Goal: Subscribe to service/newsletter

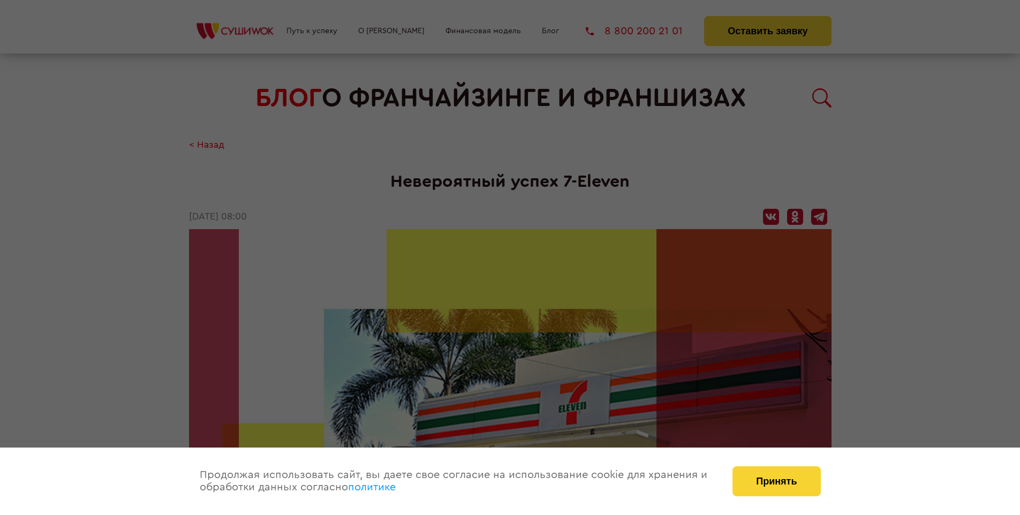
scroll to position [1746, 0]
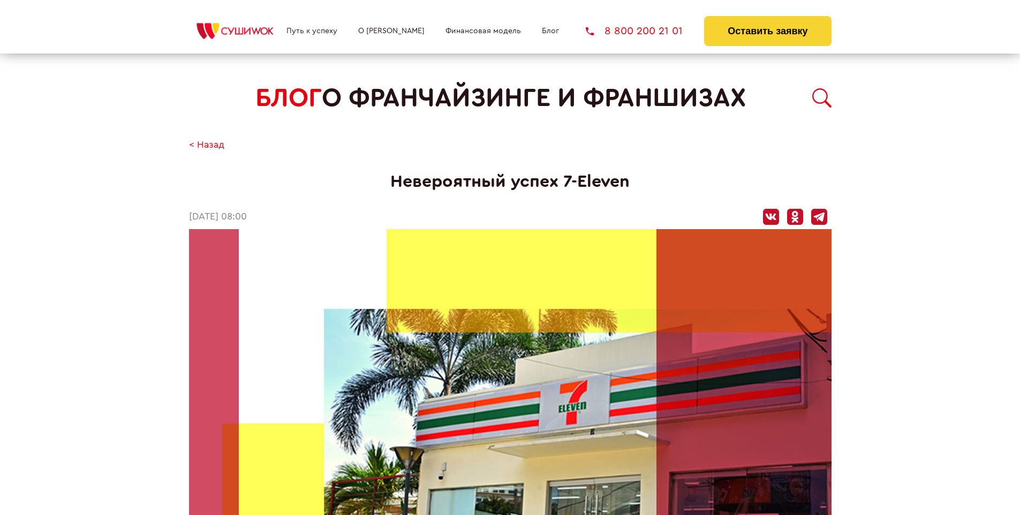
scroll to position [1746, 0]
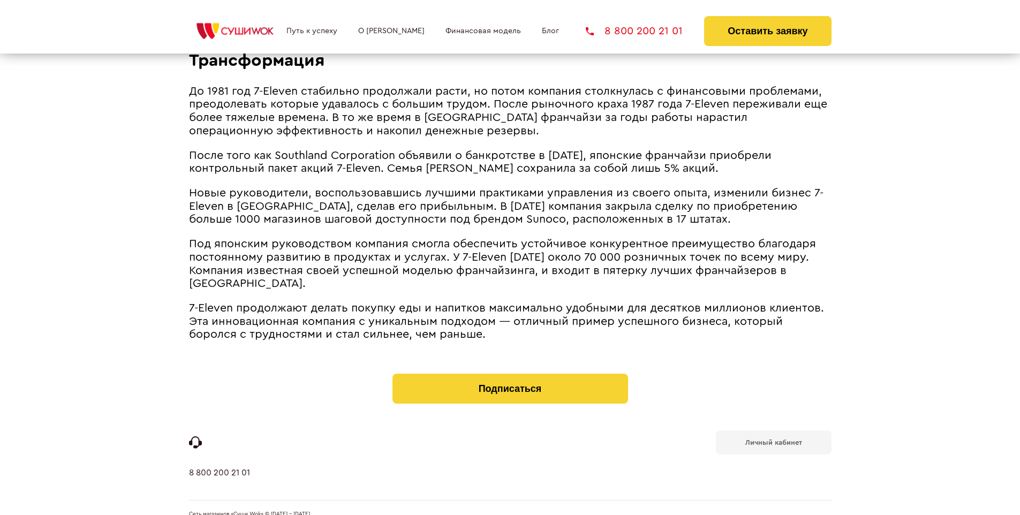
click at [773, 439] on b "Личный кабинет" at bounding box center [773, 442] width 57 height 7
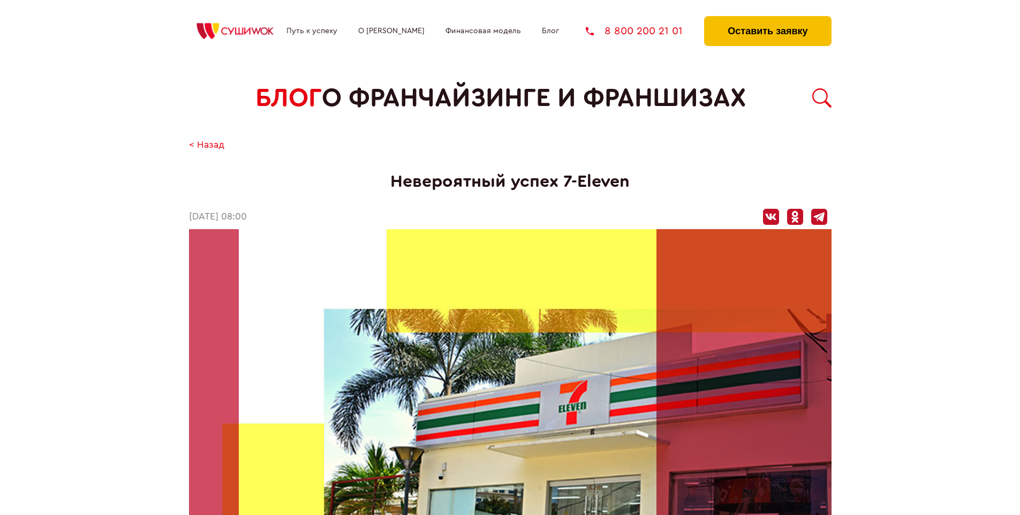
click at [767, 19] on button "Оставить заявку" at bounding box center [767, 31] width 127 height 30
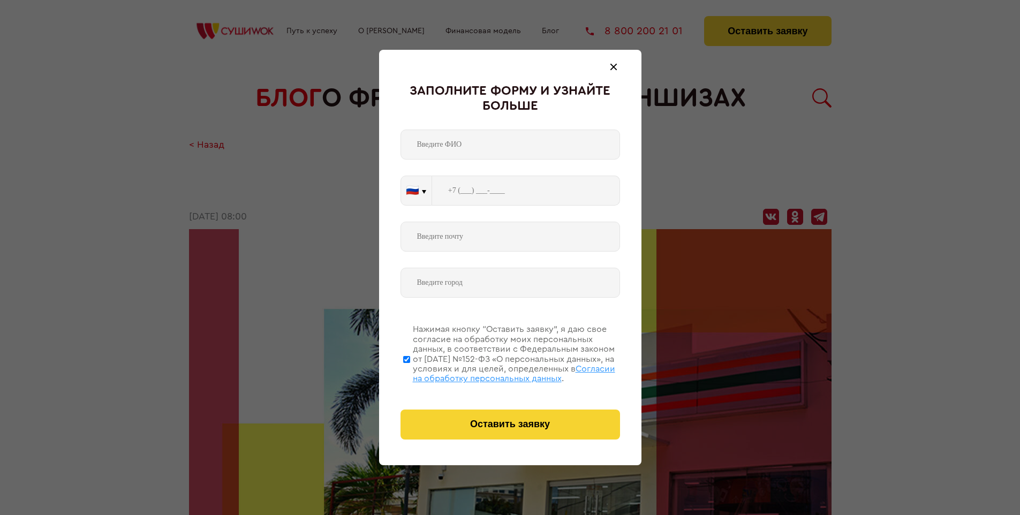
click at [496, 372] on span "Согласии на обработку персональных данных" at bounding box center [514, 374] width 202 height 18
click at [410, 372] on input "Нажимая кнопку “Оставить заявку”, я даю свое согласие на обработку моих персона…" at bounding box center [406, 359] width 7 height 86
checkbox input "false"
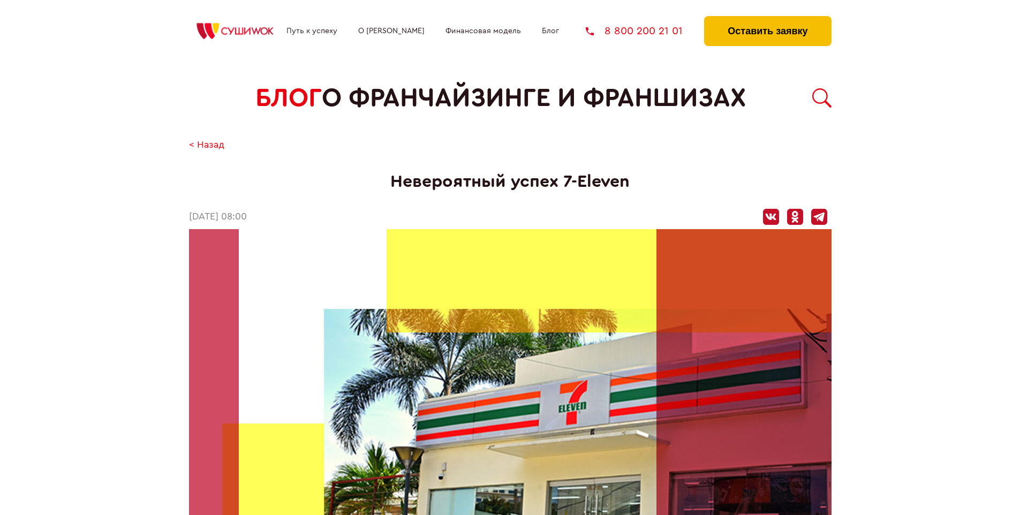
click at [767, 19] on button "Оставить заявку" at bounding box center [767, 31] width 127 height 30
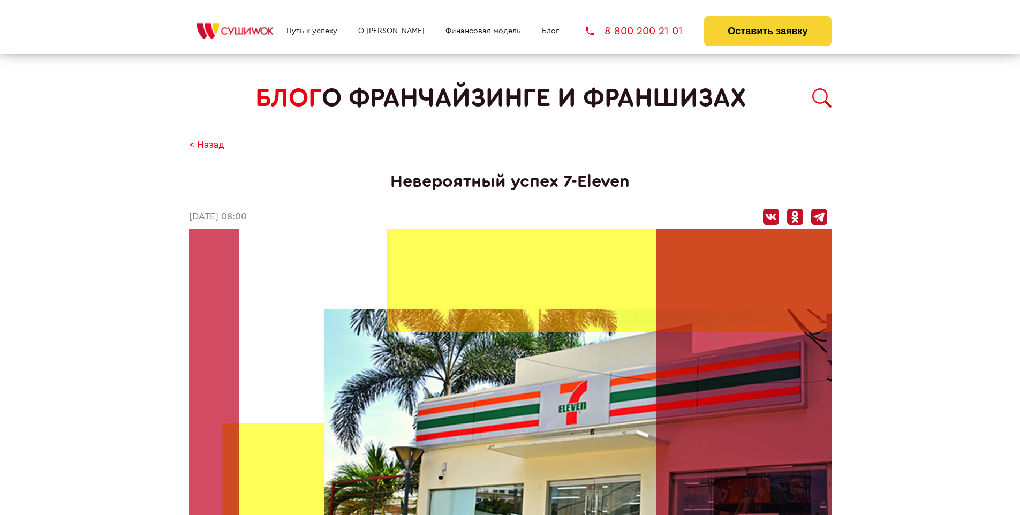
scroll to position [1746, 0]
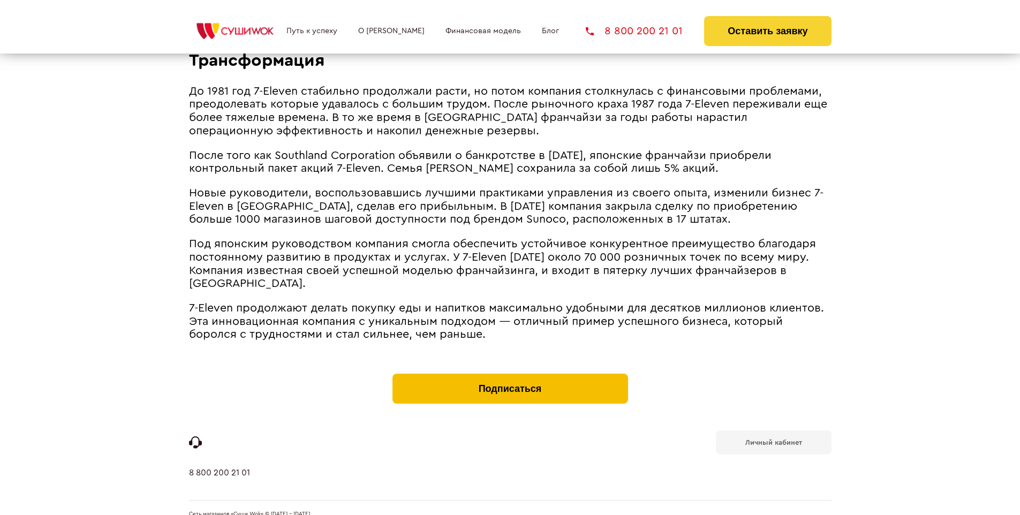
click at [510, 374] on button "Подписаться" at bounding box center [510, 389] width 236 height 30
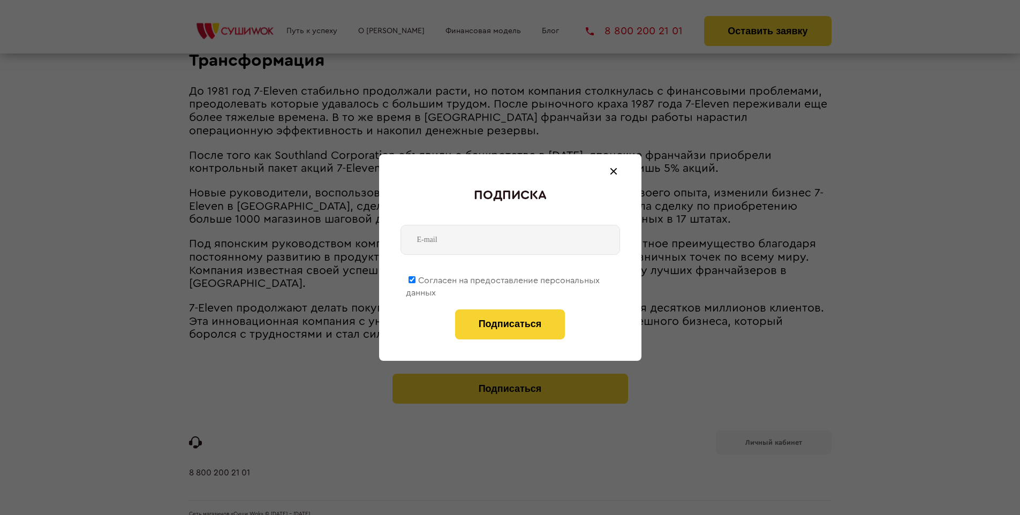
click at [503, 278] on span "Согласен на предоставление персональных данных" at bounding box center [503, 286] width 194 height 21
click at [415, 278] on input "Согласен на предоставление персональных данных" at bounding box center [412, 279] width 7 height 7
checkbox input "false"
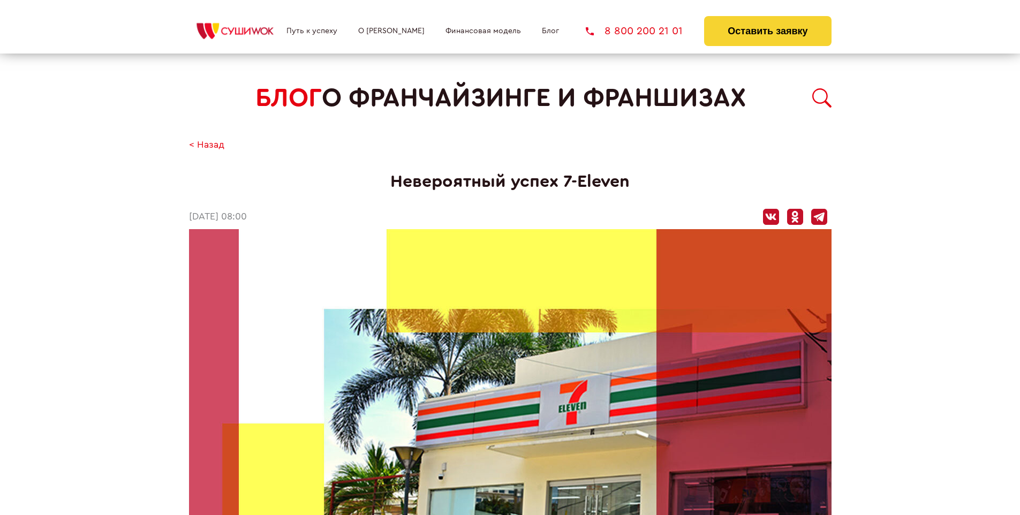
scroll to position [1746, 0]
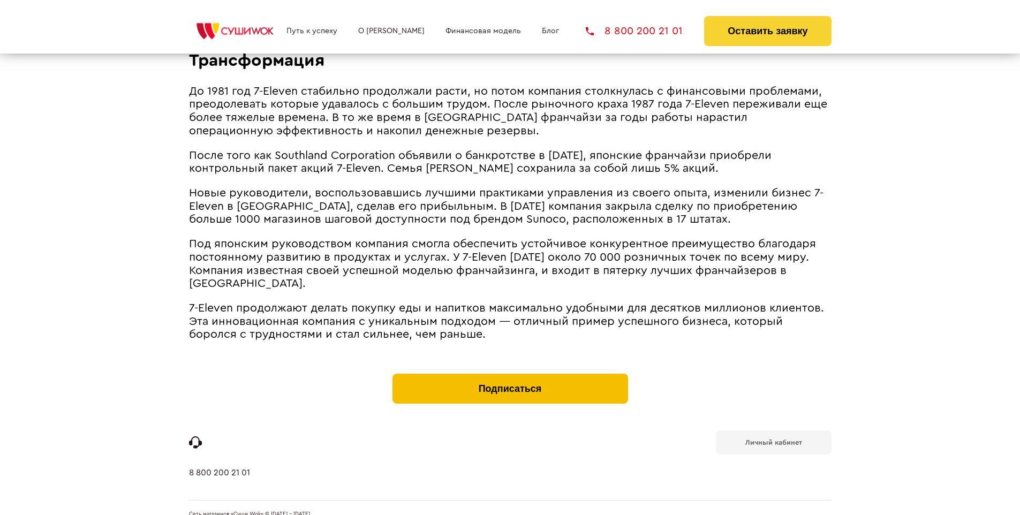
click at [510, 374] on button "Подписаться" at bounding box center [510, 389] width 236 height 30
